Goal: Information Seeking & Learning: Check status

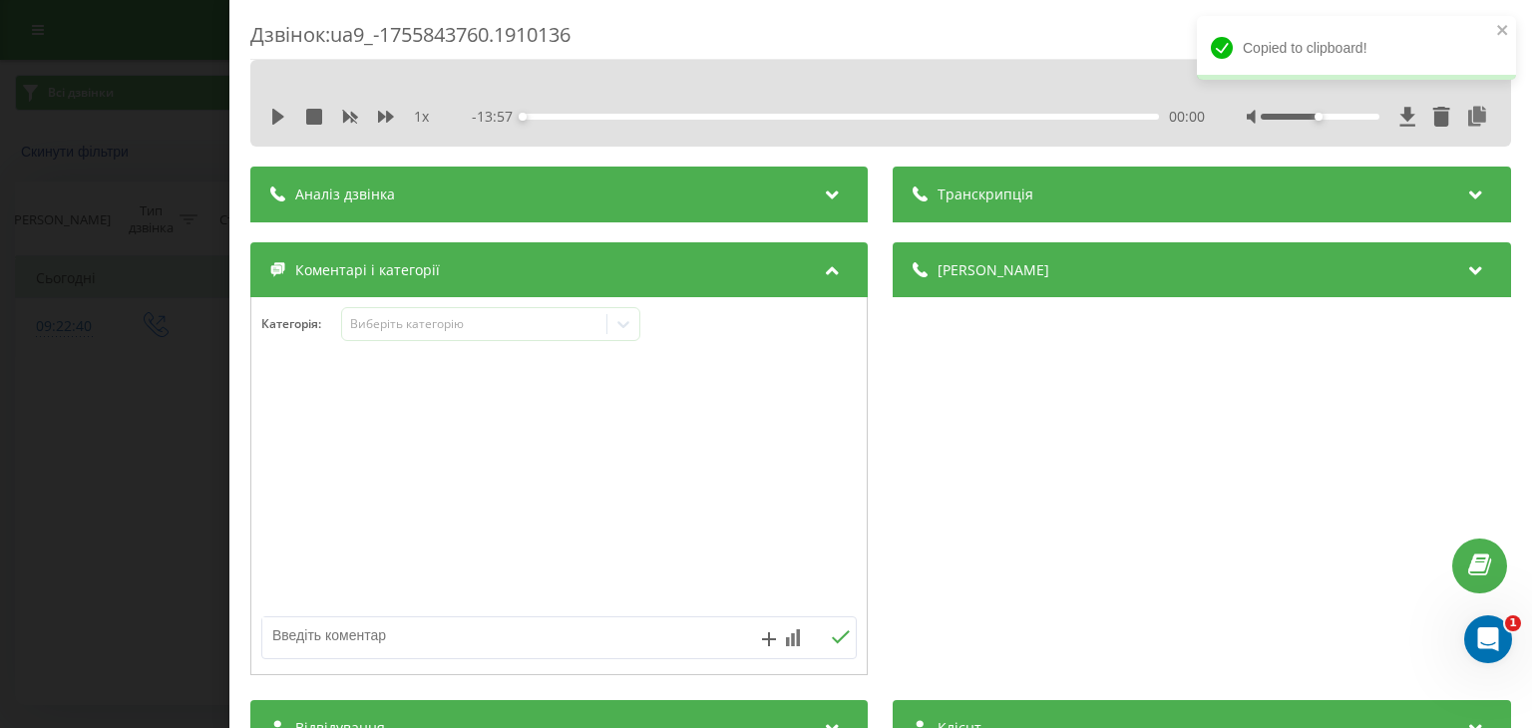
click at [178, 344] on div "Дзвінок : ua9_-1755843760.1910136 1 x - 13:57 00:00 00:00 Транскрипція Для AI-а…" at bounding box center [766, 364] width 1532 height 728
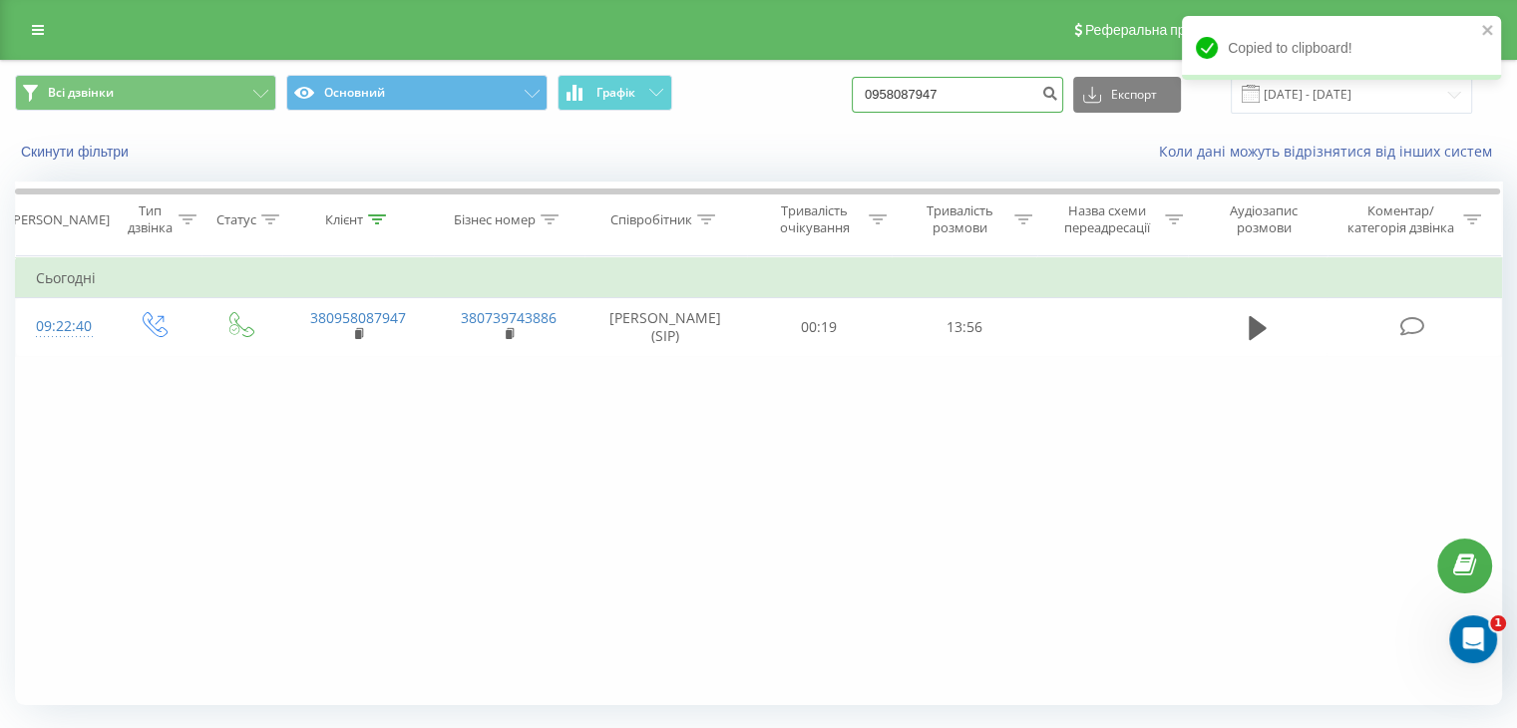
drag, startPoint x: 622, startPoint y: 49, endPoint x: 463, endPoint y: 23, distance: 161.7
click at [463, 24] on div "Реферальна програма Налаштування профілю Вихід Всі дзвінки Основний Графік 0958…" at bounding box center [758, 390] width 1517 height 780
paste input "86275261"
type input "0986275261"
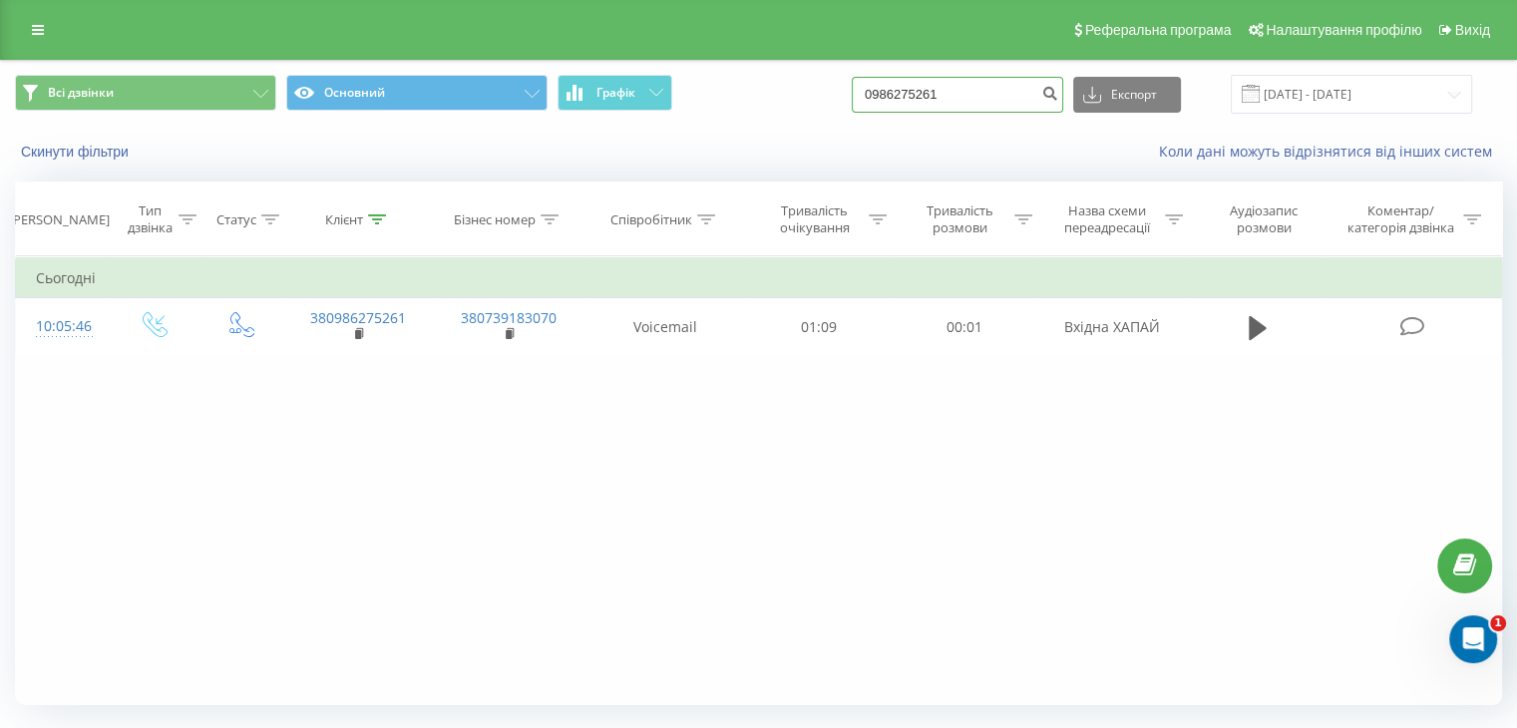
drag, startPoint x: 969, startPoint y: 96, endPoint x: 437, endPoint y: 114, distance: 532.8
click at [437, 114] on div "Всі дзвінки Основний Графік 0986275261 Експорт .csv .xls .xlsx 22.05.2025 - 22.…" at bounding box center [758, 94] width 1515 height 67
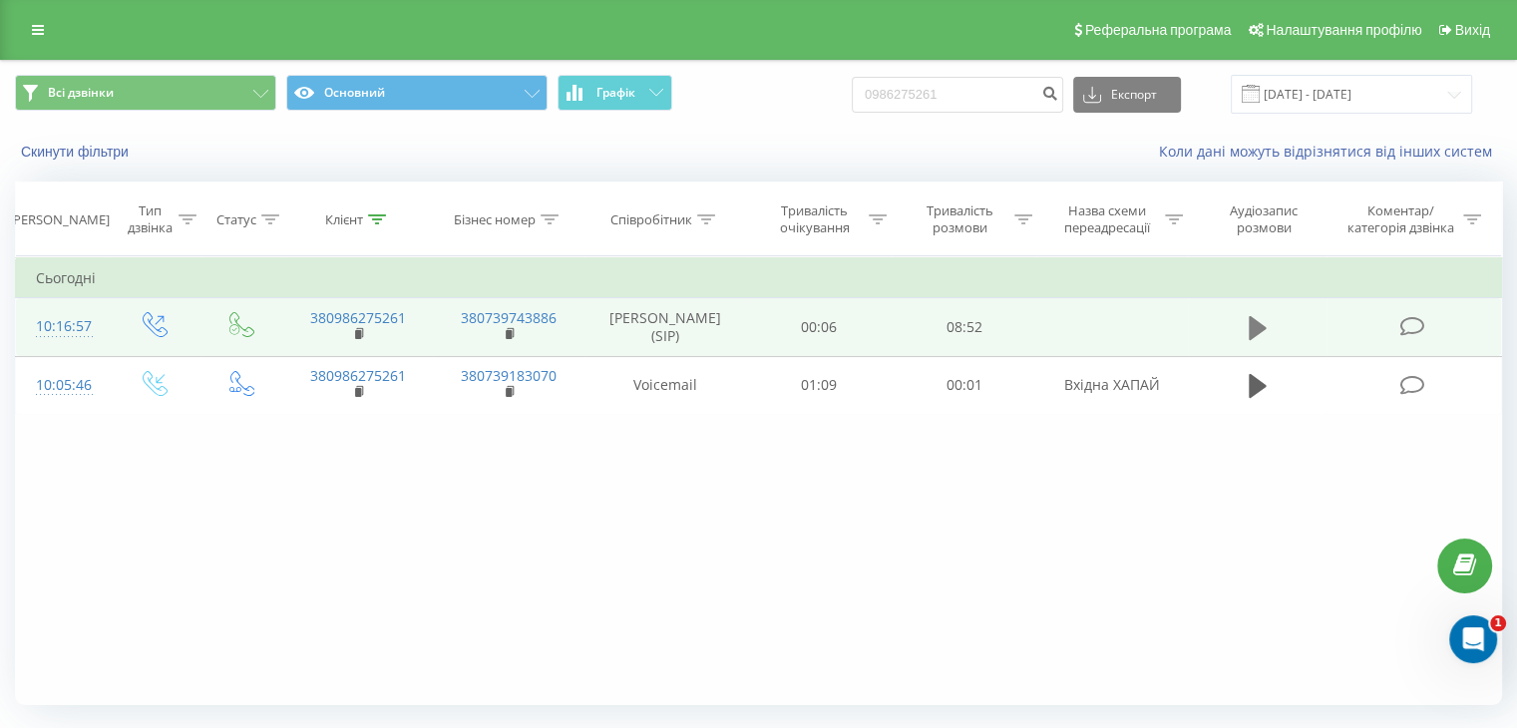
click at [1241, 328] on td at bounding box center [1258, 327] width 140 height 58
click at [1254, 328] on icon at bounding box center [1258, 328] width 18 height 24
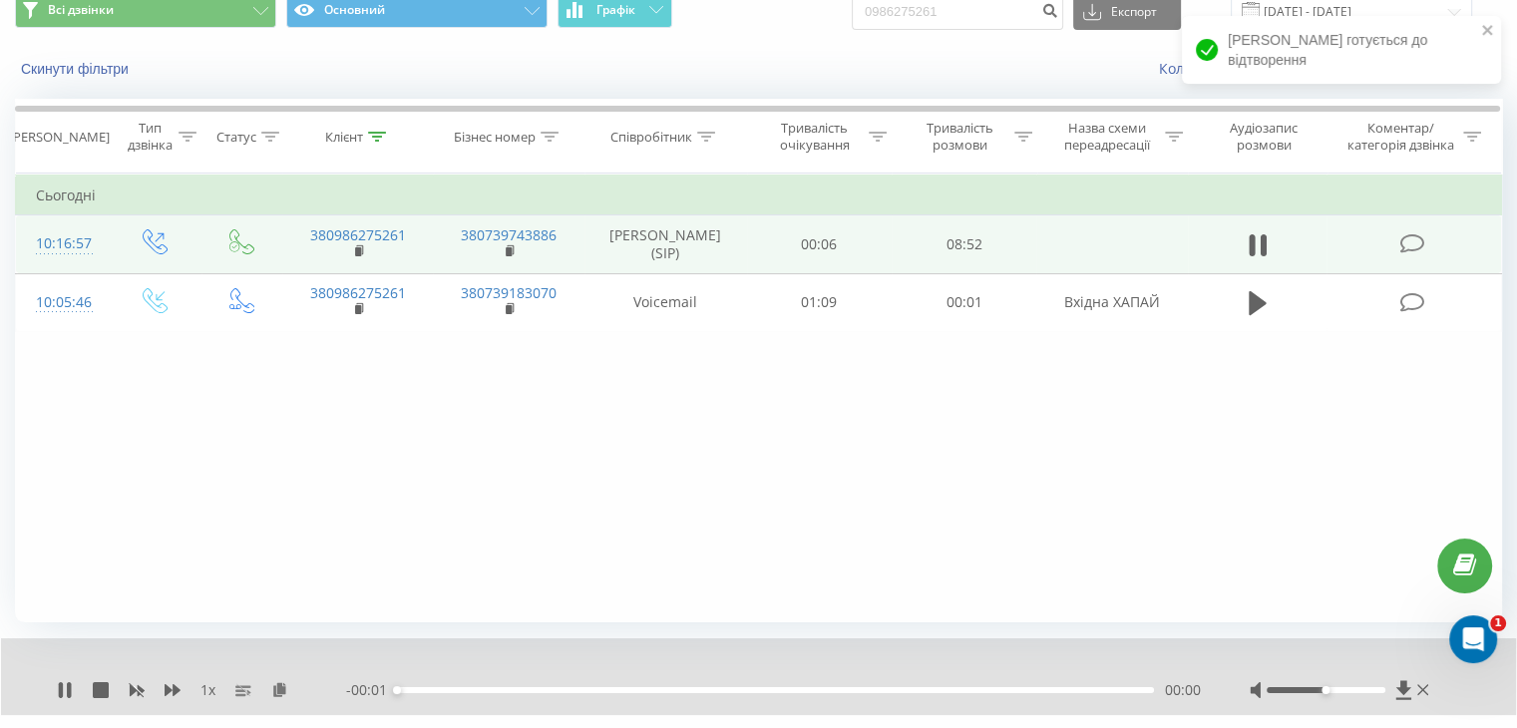
scroll to position [128, 0]
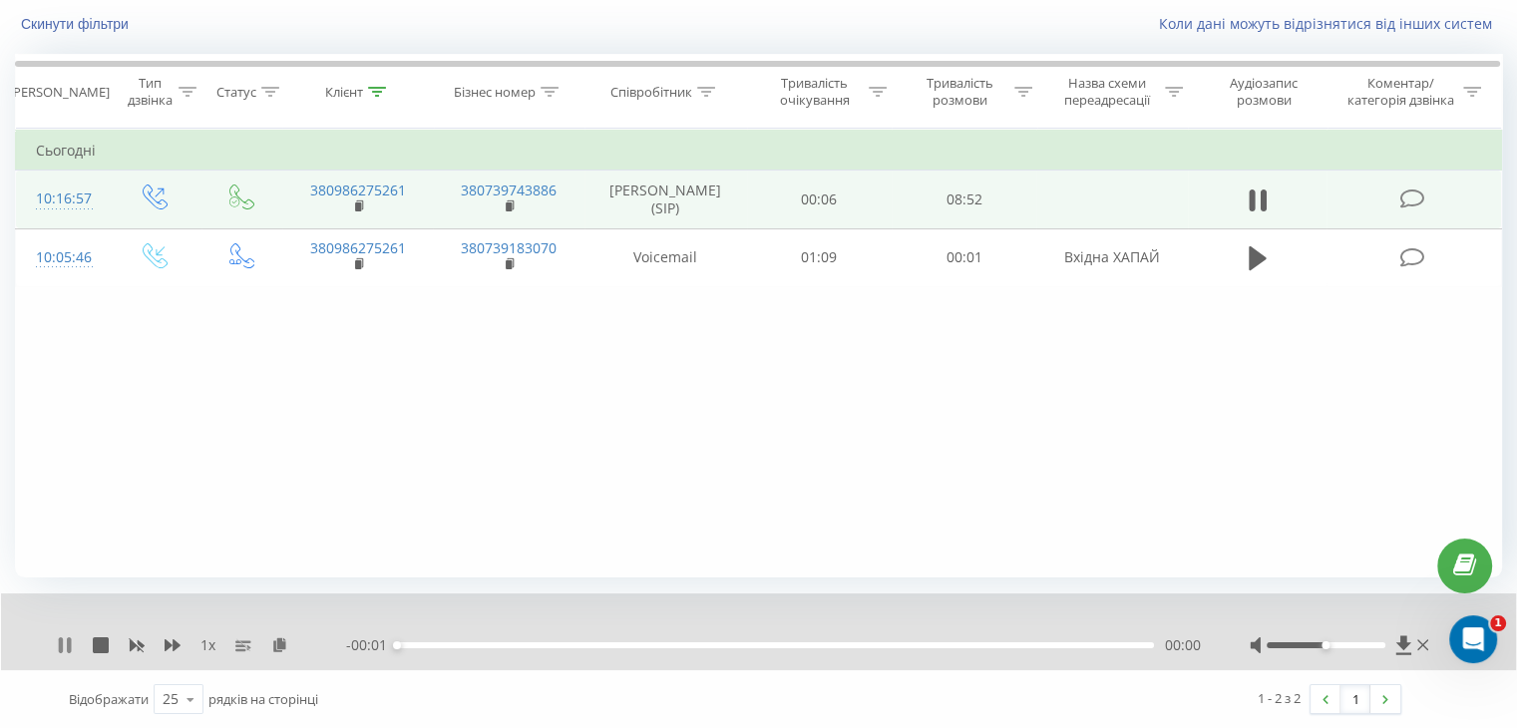
click at [62, 641] on icon at bounding box center [61, 645] width 4 height 16
click at [62, 641] on icon at bounding box center [65, 645] width 12 height 16
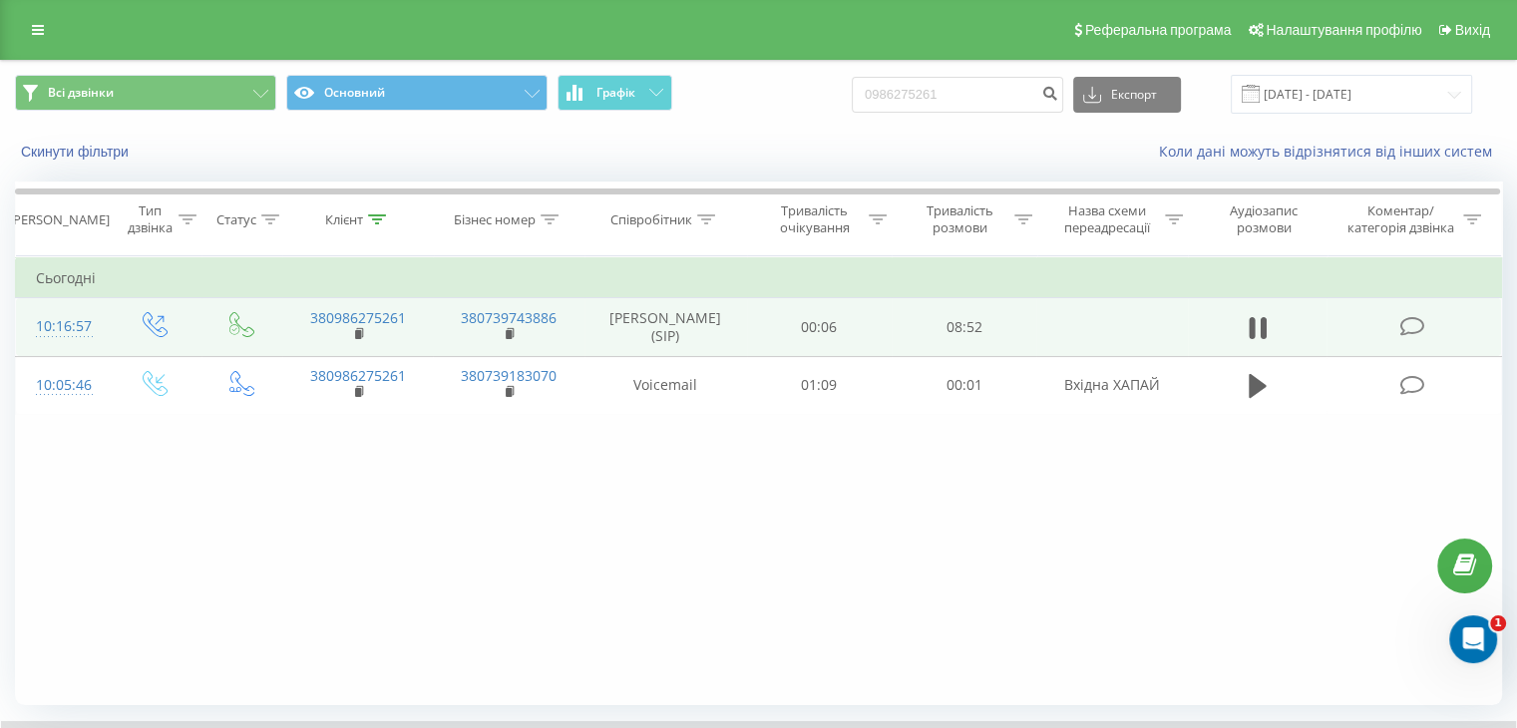
scroll to position [0, 0]
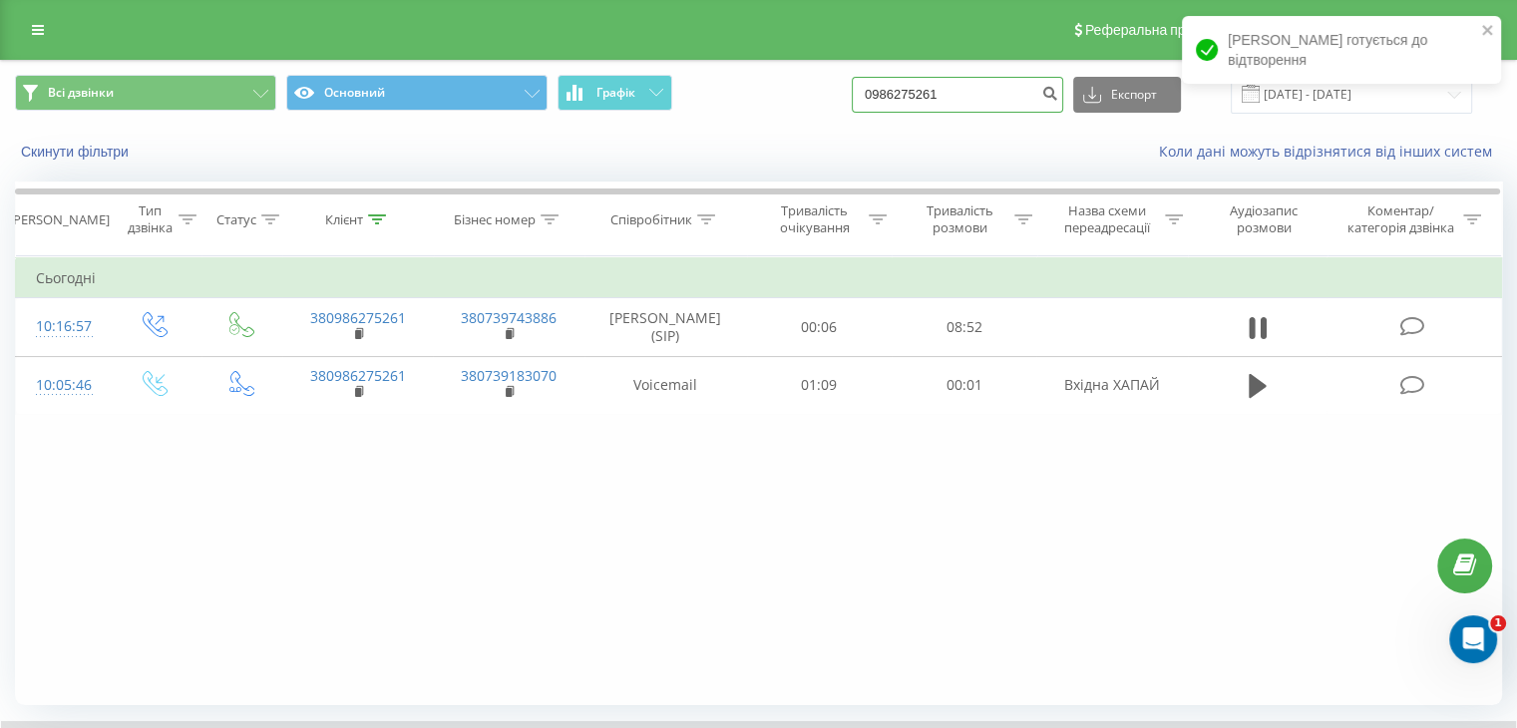
click at [1001, 97] on input "0986275261" at bounding box center [957, 95] width 211 height 36
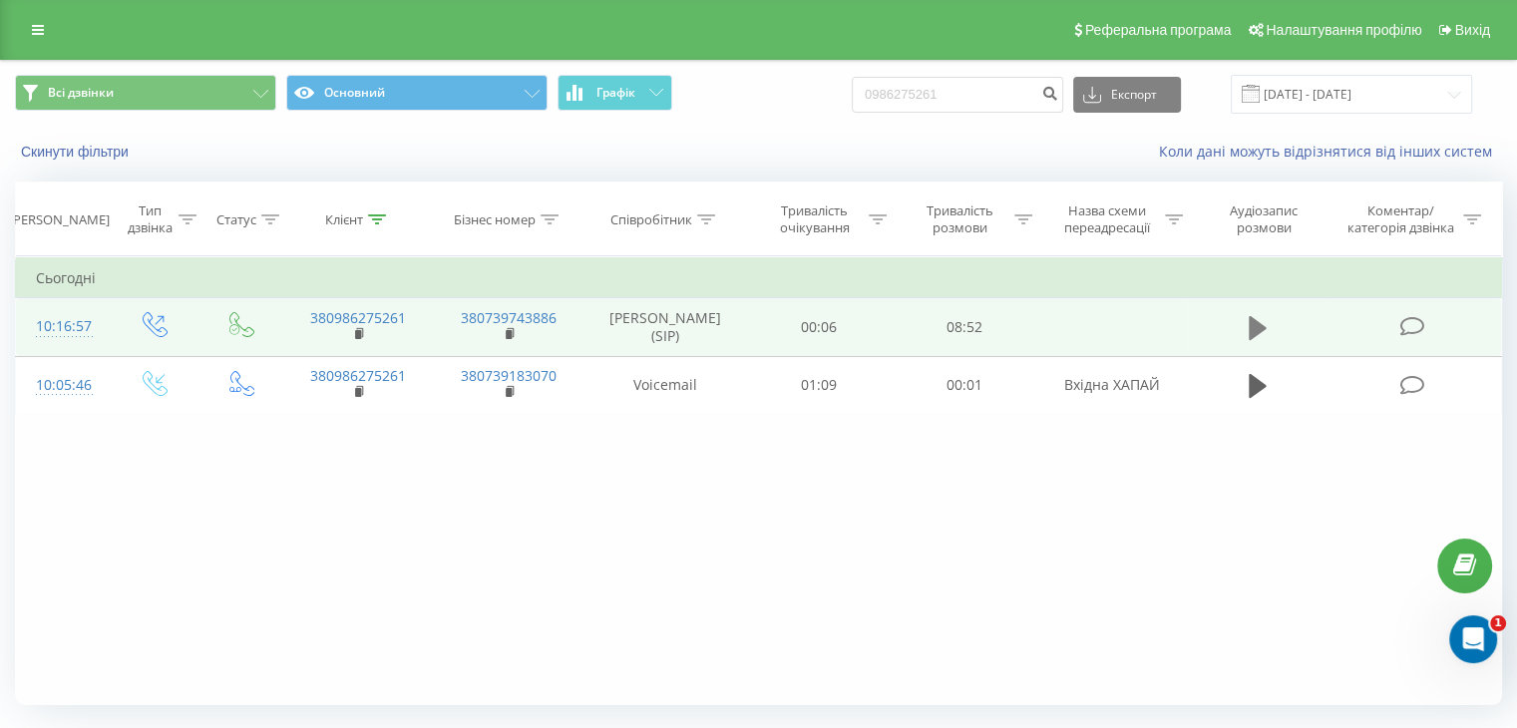
click at [1258, 320] on icon at bounding box center [1258, 328] width 18 height 24
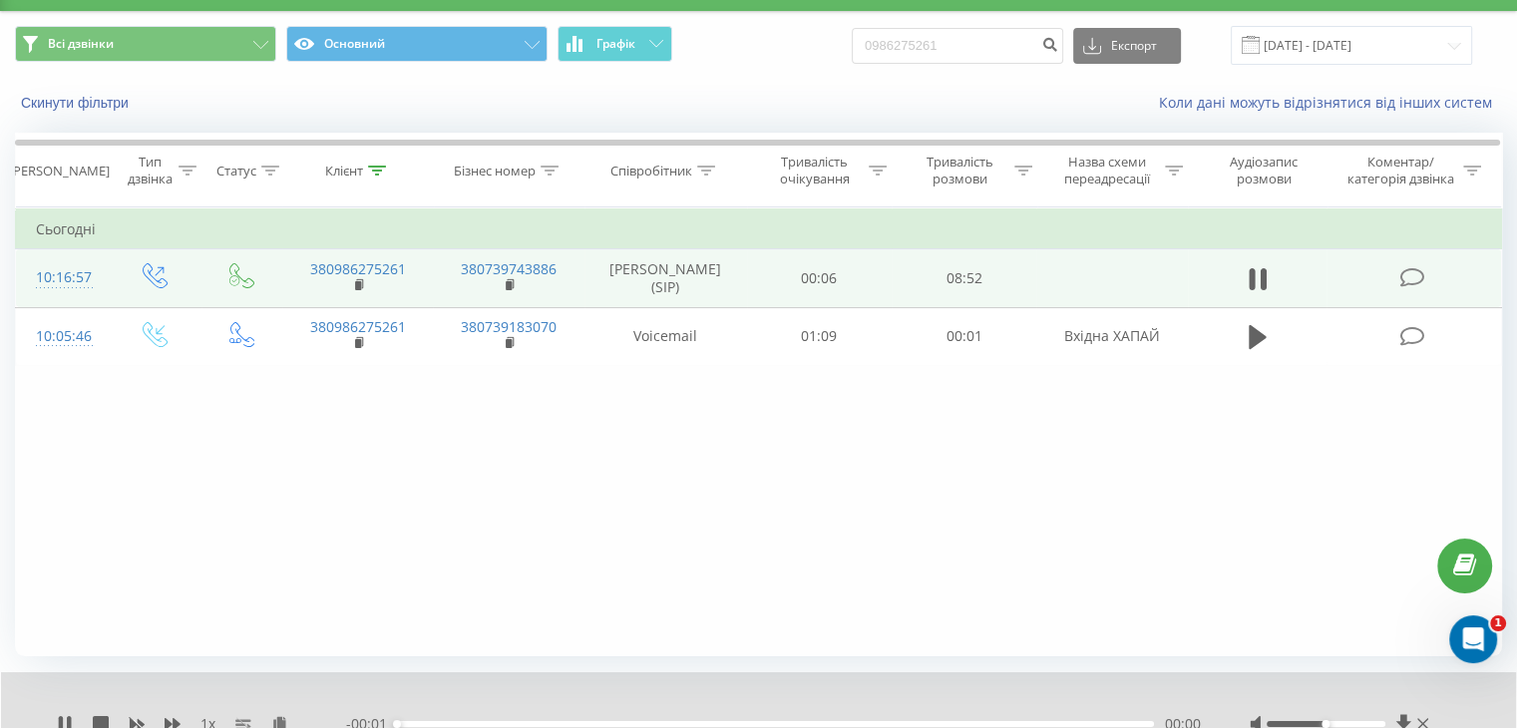
scroll to position [128, 0]
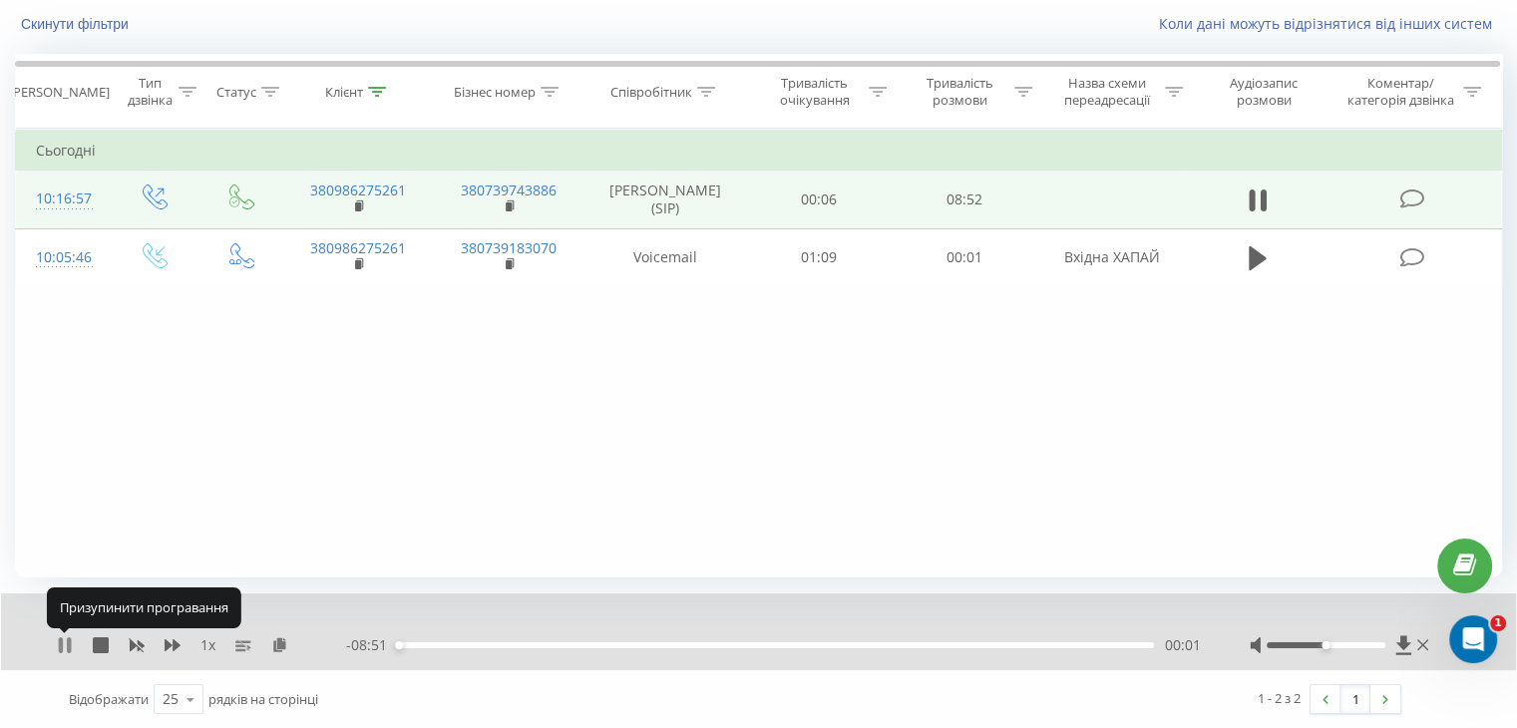
click at [60, 644] on icon at bounding box center [61, 645] width 4 height 16
click at [1406, 642] on icon at bounding box center [1402, 644] width 15 height 19
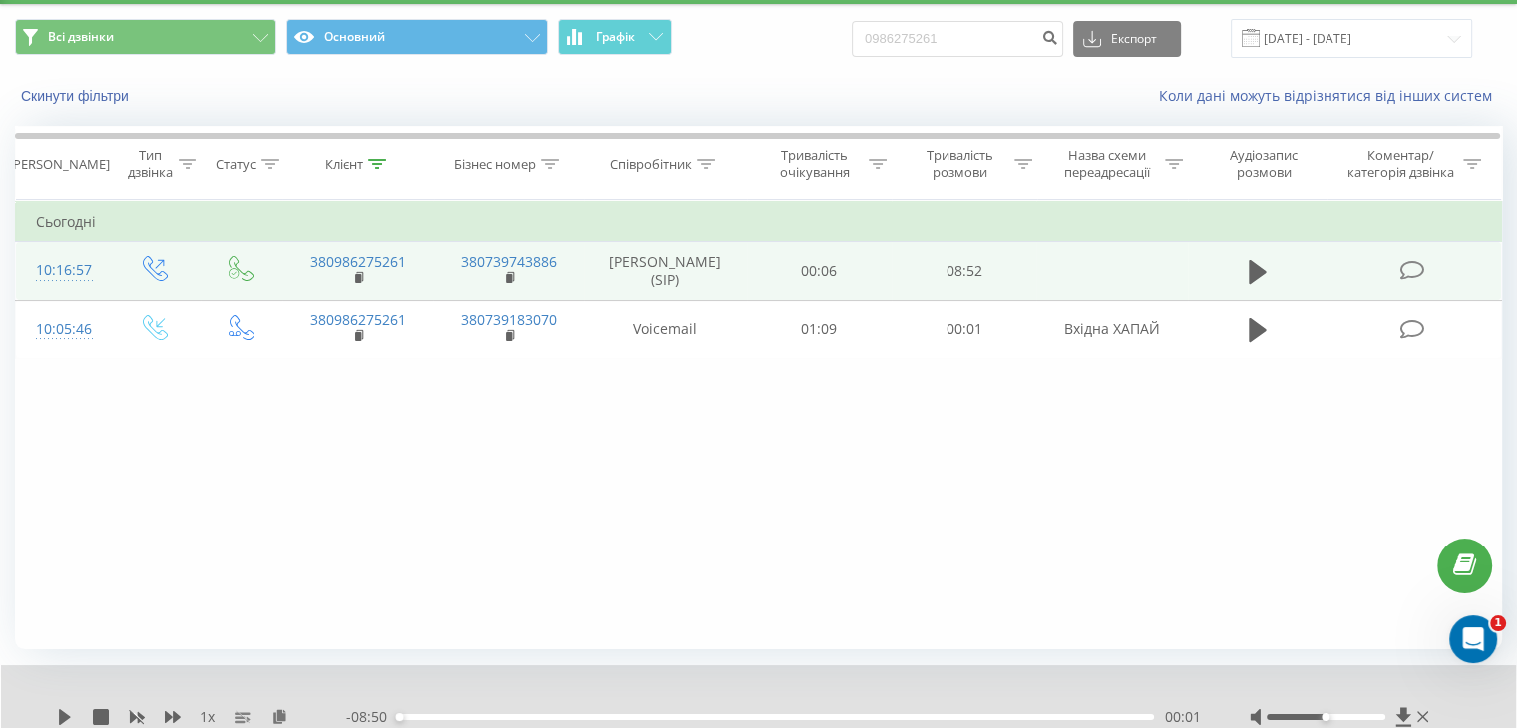
scroll to position [0, 0]
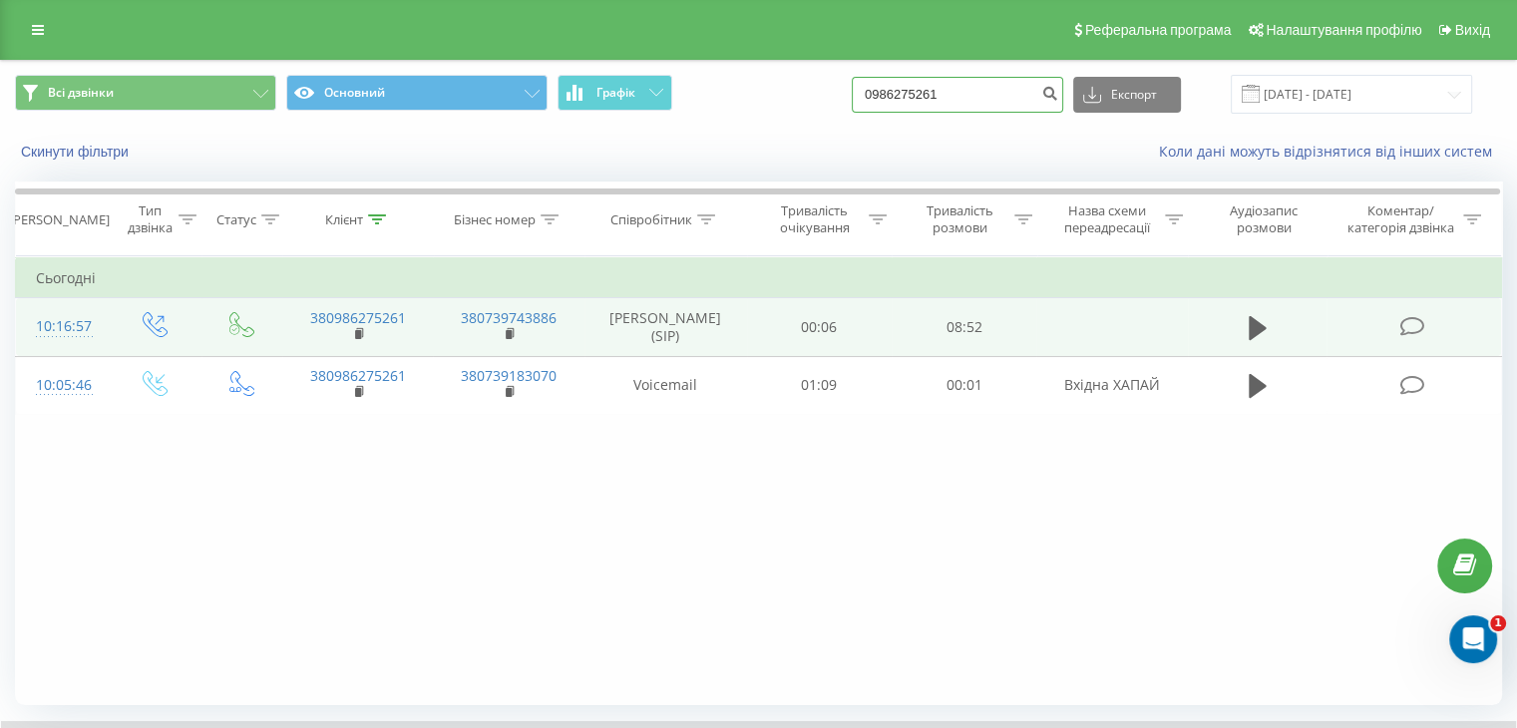
drag, startPoint x: 738, startPoint y: 130, endPoint x: 626, endPoint y: 144, distance: 112.6
click at [626, 144] on div "Всі дзвінки Основний Графік 0986275261 Експорт .csv .xls .xlsx 22.05.2025 - 22.…" at bounding box center [758, 118] width 1515 height 115
paste input "660579496"
type input "0660579496"
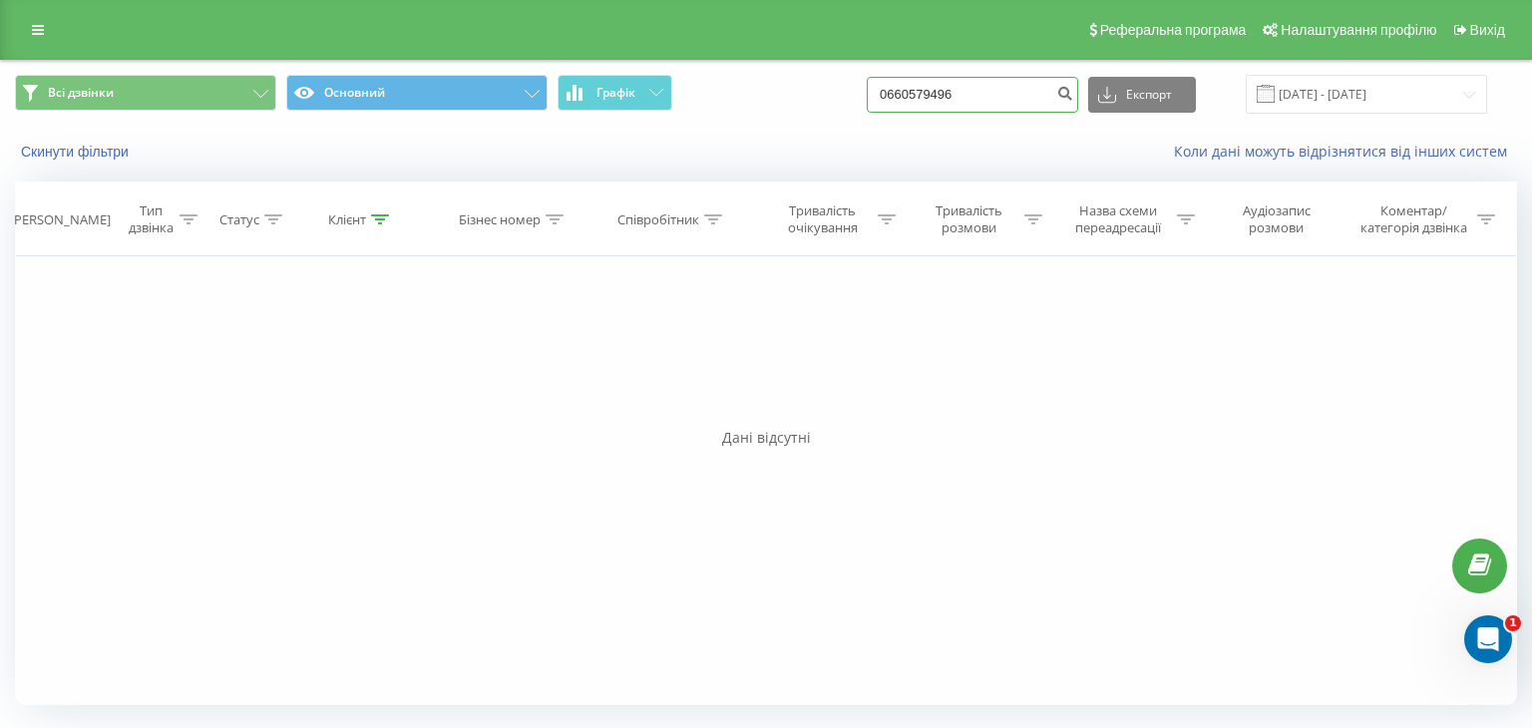
drag, startPoint x: 1006, startPoint y: 92, endPoint x: 457, endPoint y: 112, distance: 549.9
click at [477, 110] on div "Всі дзвінки Основний Графік 0660579496 Експорт .csv .xls .xlsx 22.05.2025 - 22.…" at bounding box center [766, 94] width 1502 height 39
paste input "986626061"
type input "0986626061"
